Goal: Task Accomplishment & Management: Manage account settings

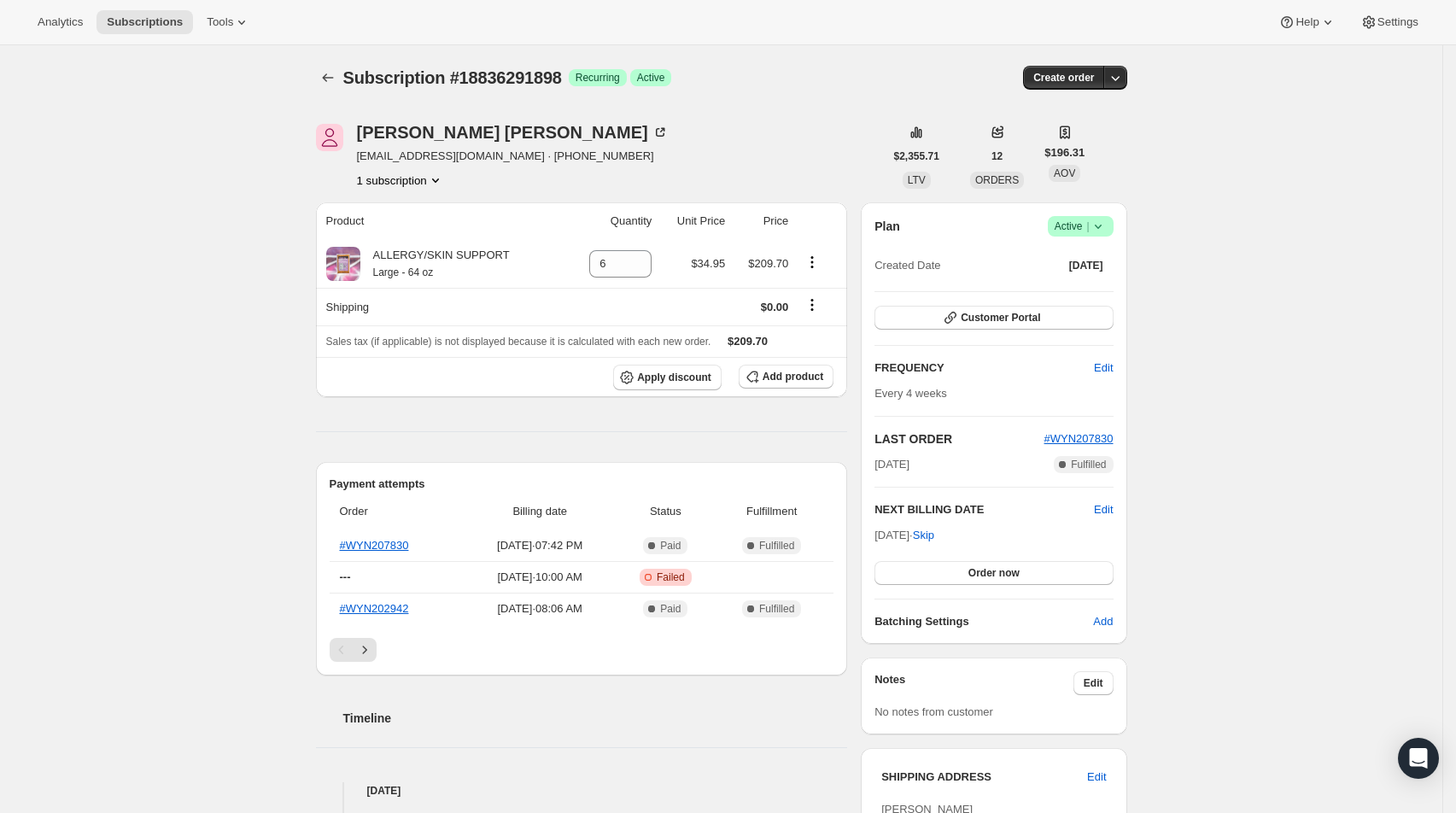
click at [1101, 227] on icon at bounding box center [1097, 227] width 7 height 4
click at [1085, 286] on span "Cancel subscription" at bounding box center [1082, 288] width 96 height 12
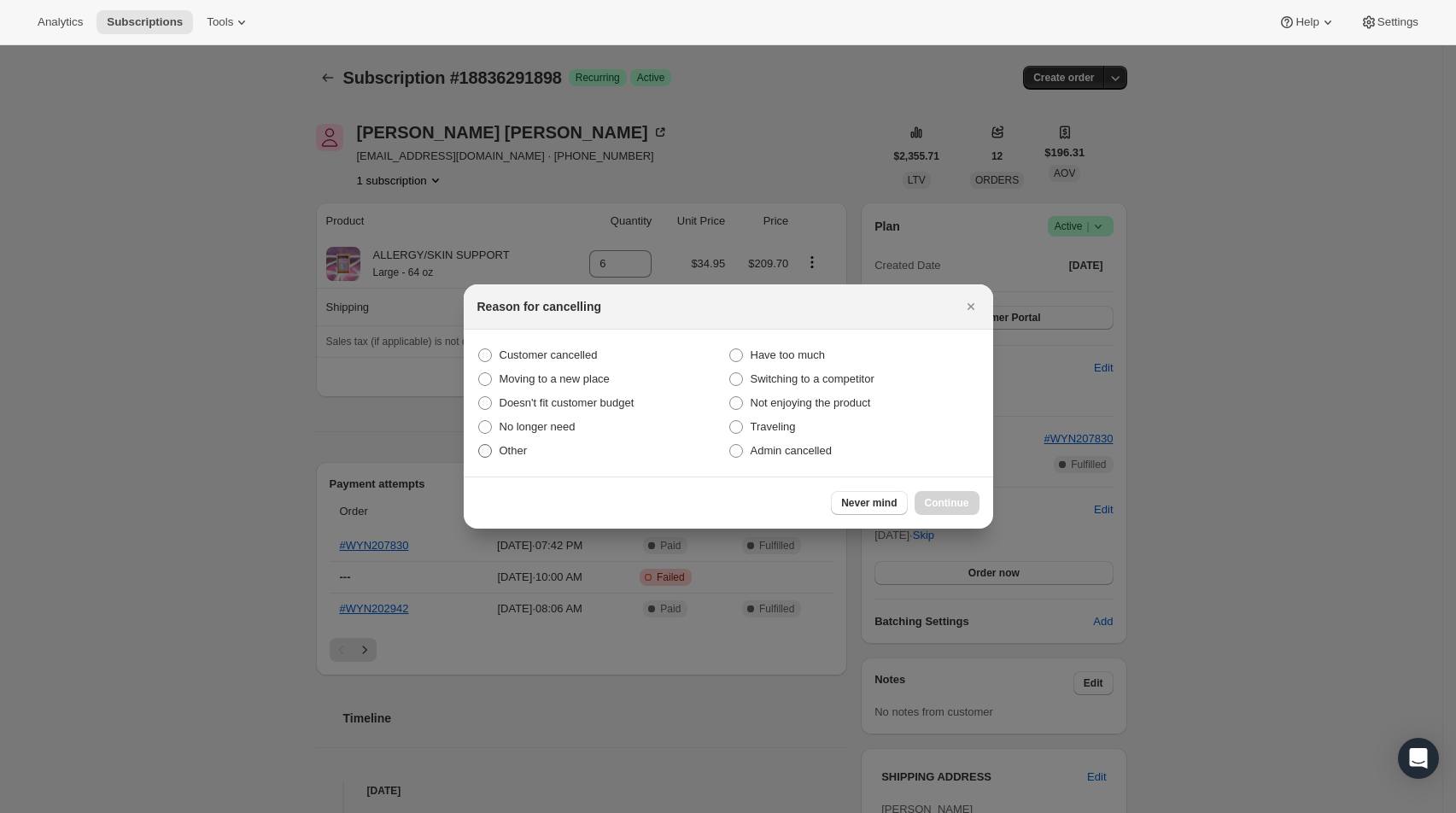
click at [488, 447] on span ":rbj:" at bounding box center [484, 451] width 13 height 13
click at [479, 445] on input "Other" at bounding box center [478, 444] width 1 height 1
radio input "true"
click at [944, 502] on span "Continue" at bounding box center [947, 502] width 45 height 13
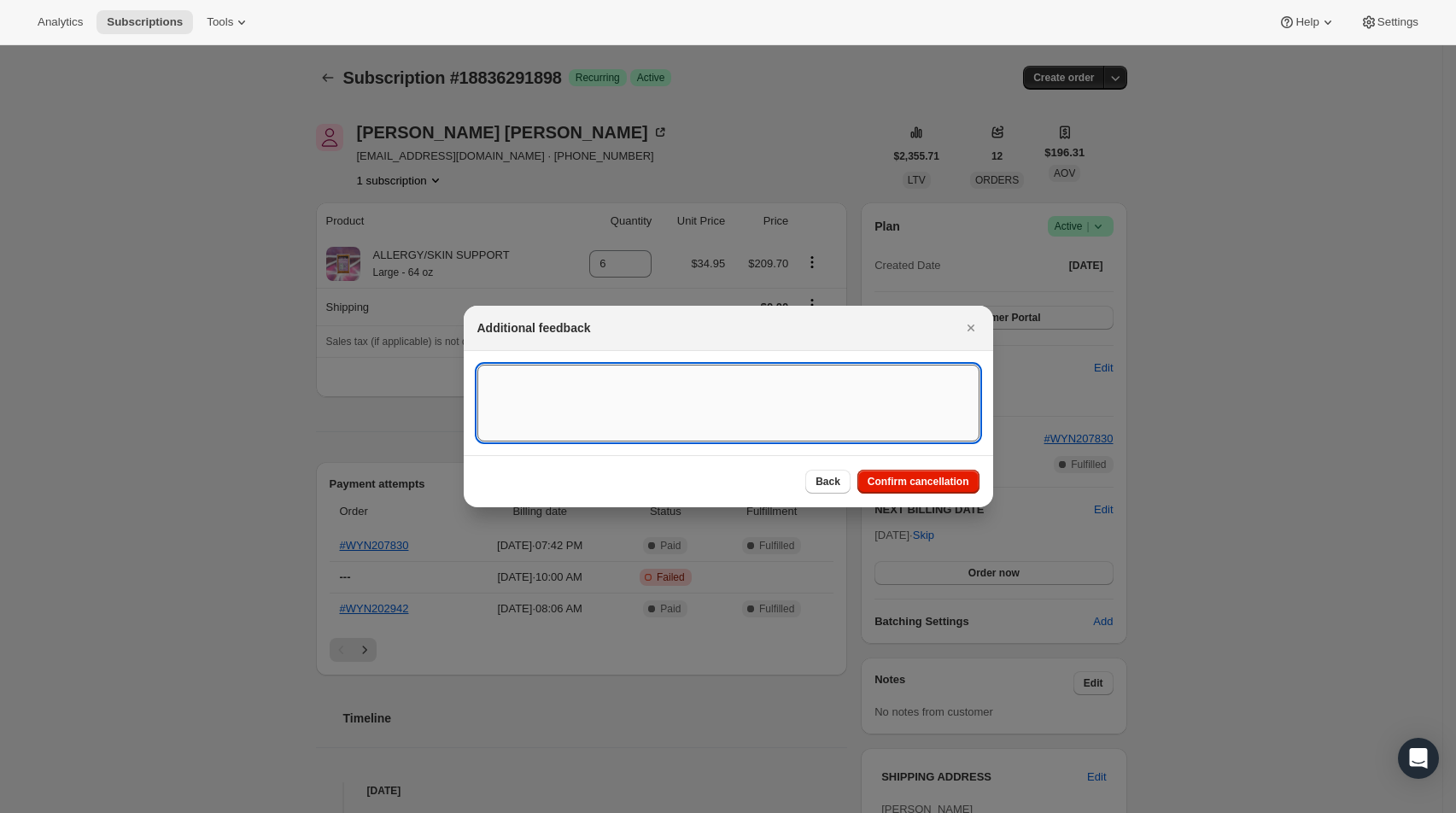
click at [595, 400] on textarea ":rbj:" at bounding box center [728, 403] width 502 height 77
type textarea "Will be changing diet"
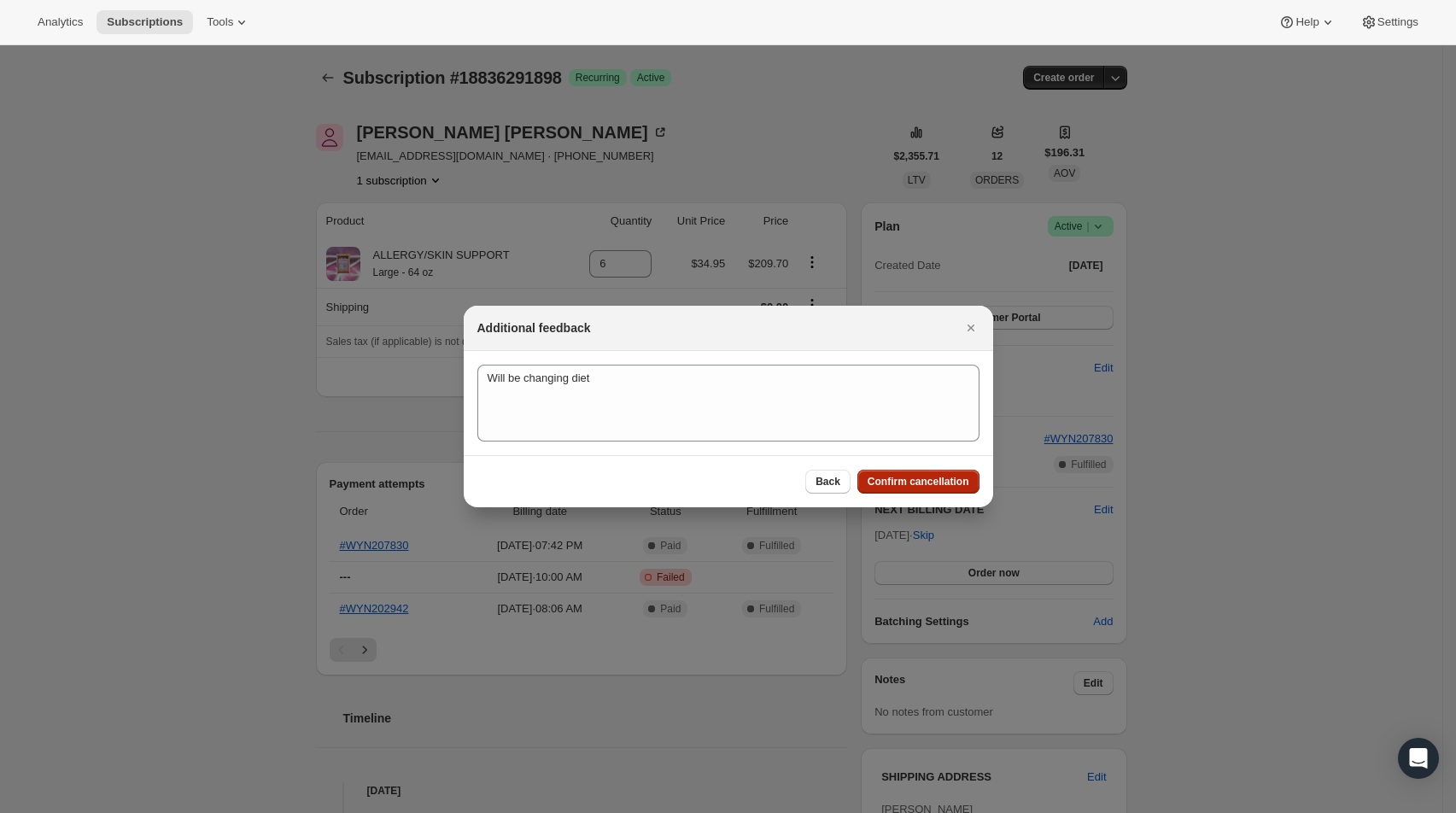
click at [904, 488] on span "Confirm cancellation" at bounding box center [919, 481] width 102 height 13
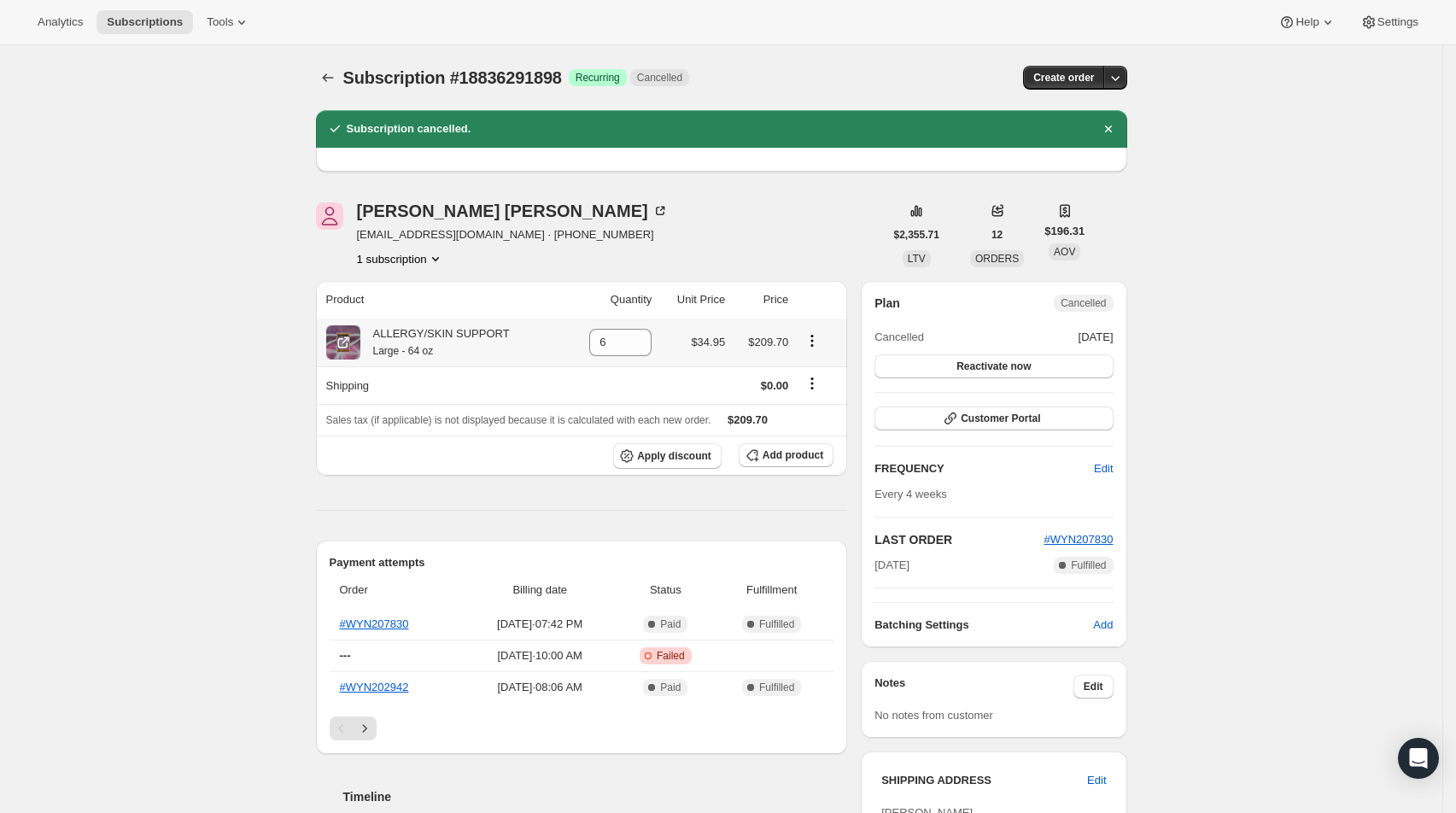
click at [814, 340] on icon "Product actions" at bounding box center [812, 340] width 3 height 3
click at [804, 369] on span "Swap variant" at bounding box center [818, 373] width 64 height 12
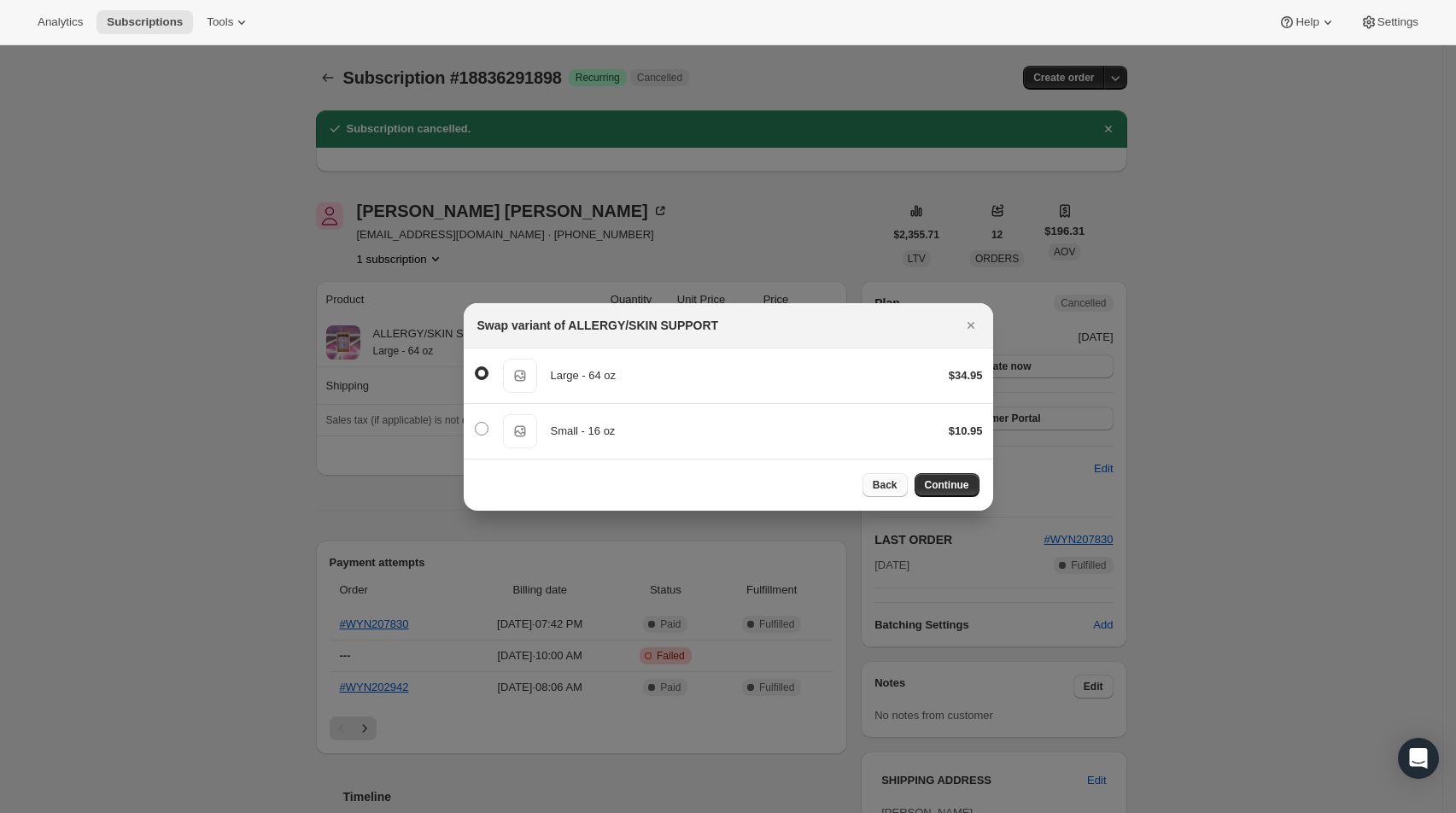
click at [886, 487] on span "Back" at bounding box center [885, 485] width 25 height 13
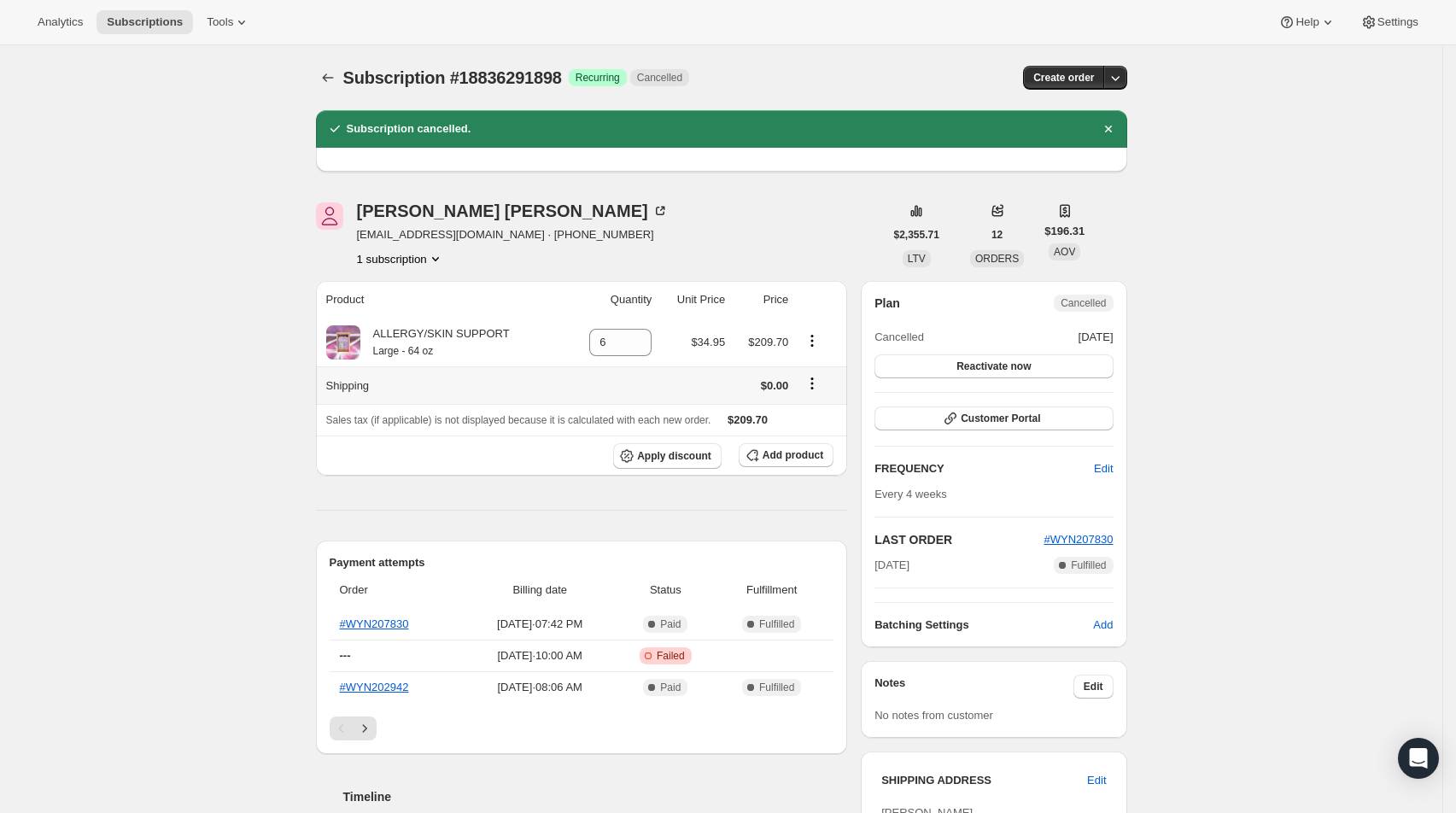
click at [816, 384] on icon "Shipping actions" at bounding box center [812, 383] width 17 height 17
click at [62, 29] on span "Analytics" at bounding box center [60, 21] width 46 height 13
